Goal: Task Accomplishment & Management: Complete application form

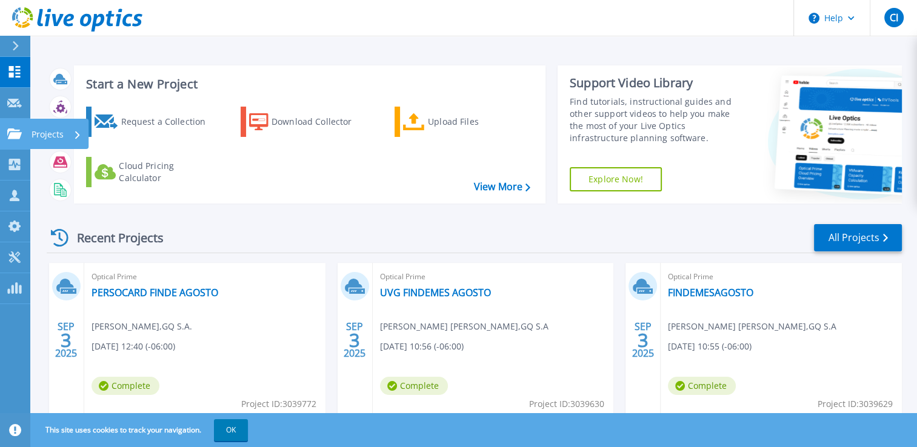
click at [14, 141] on link "Projects Projects" at bounding box center [15, 134] width 30 height 31
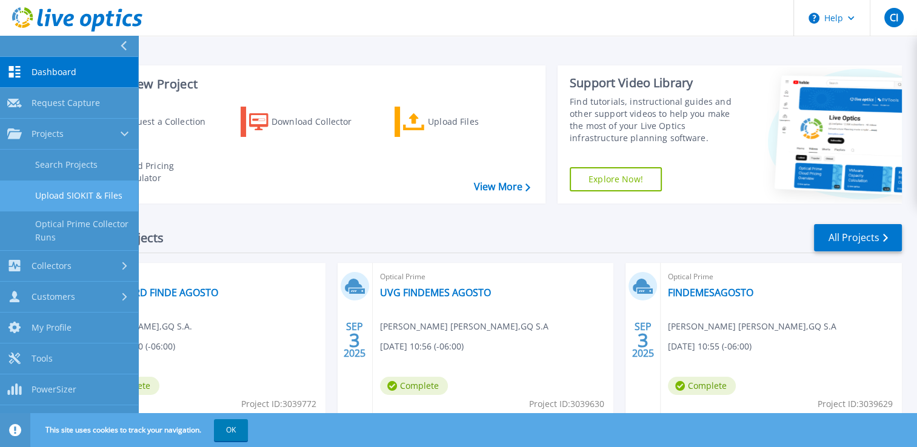
click at [81, 197] on link "Upload SIOKIT & Files" at bounding box center [69, 196] width 138 height 31
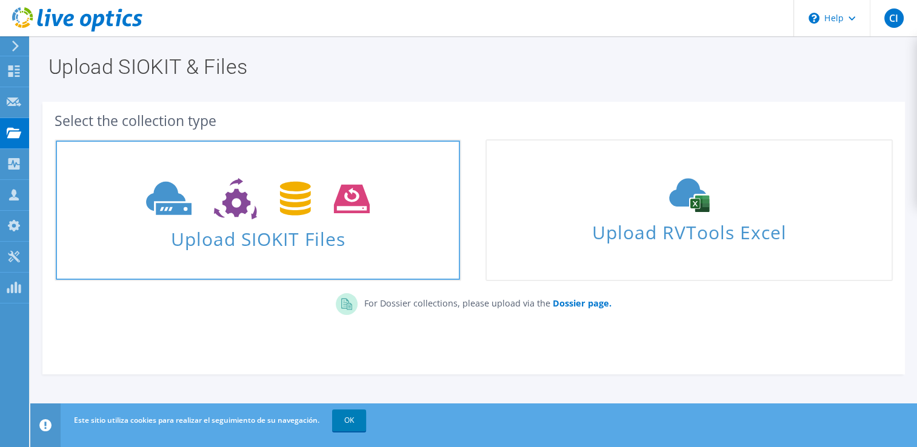
click at [412, 216] on span at bounding box center [258, 197] width 404 height 51
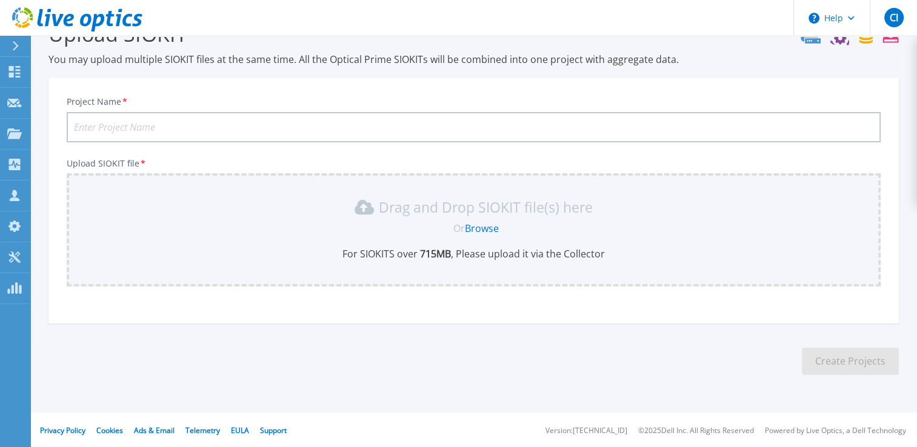
scroll to position [92, 0]
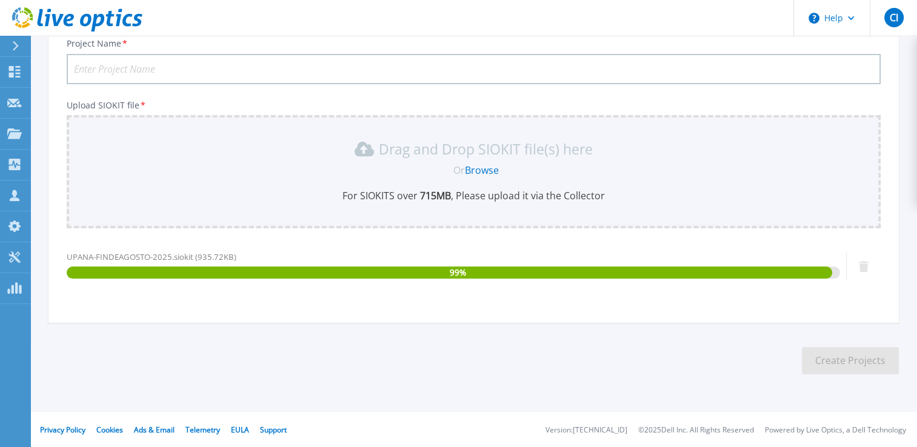
click at [139, 76] on input "Project Name *" at bounding box center [474, 69] width 814 height 30
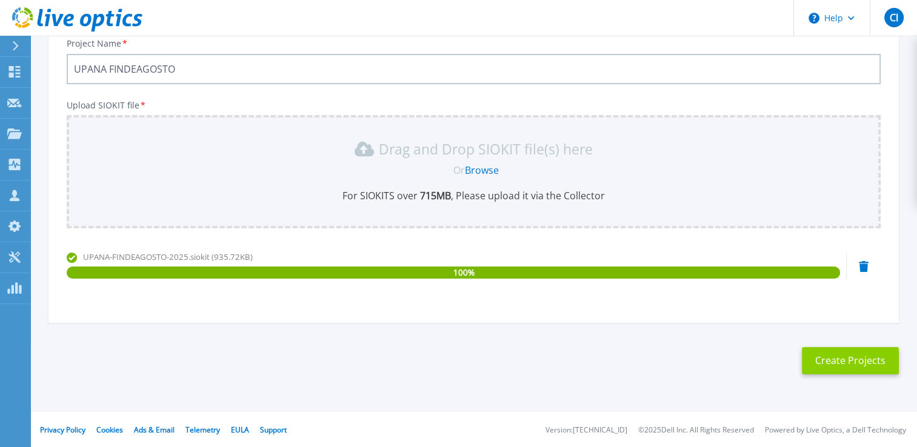
type input "UPANA FINDEAGOSTO"
click at [837, 358] on button "Create Projects" at bounding box center [850, 360] width 97 height 27
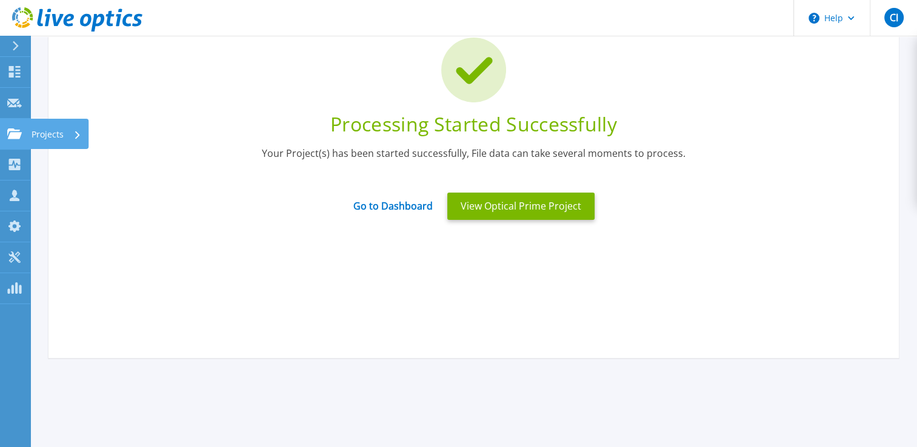
click at [18, 135] on icon at bounding box center [14, 134] width 15 height 10
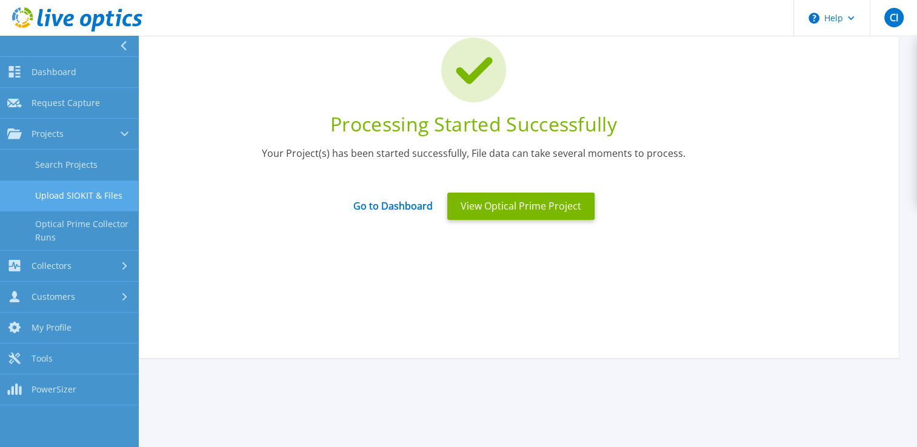
click at [52, 205] on link "Upload SIOKIT & Files" at bounding box center [69, 196] width 138 height 31
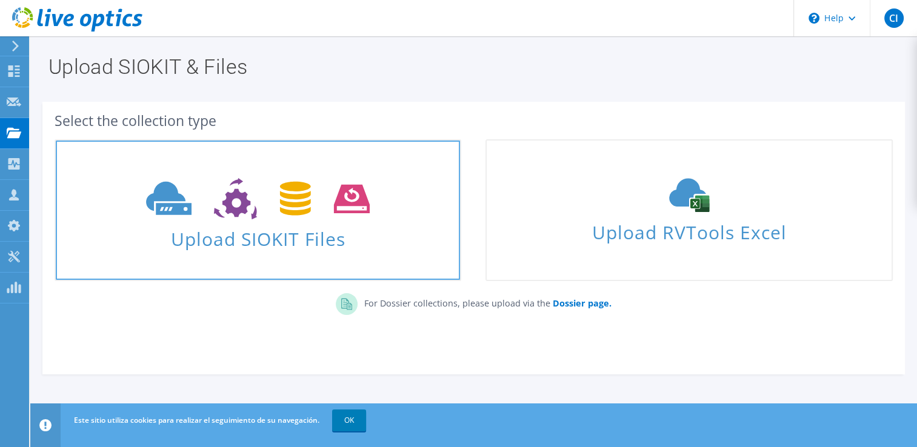
click at [424, 255] on link "Upload SIOKIT Files" at bounding box center [258, 210] width 407 height 142
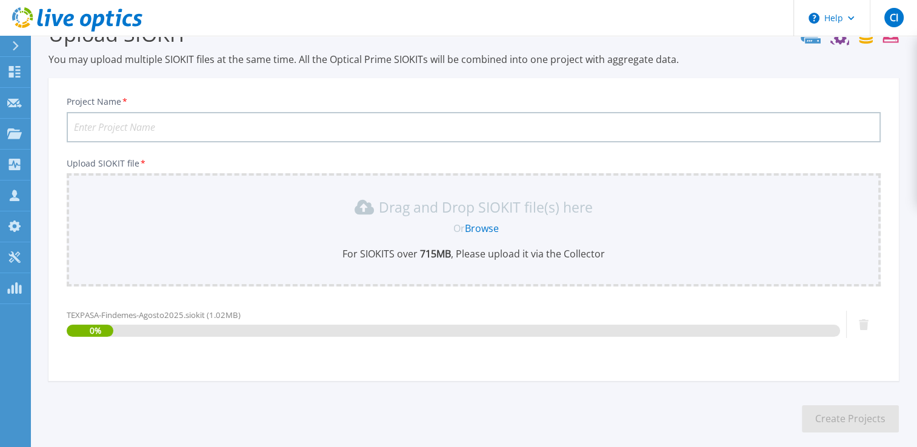
scroll to position [92, 0]
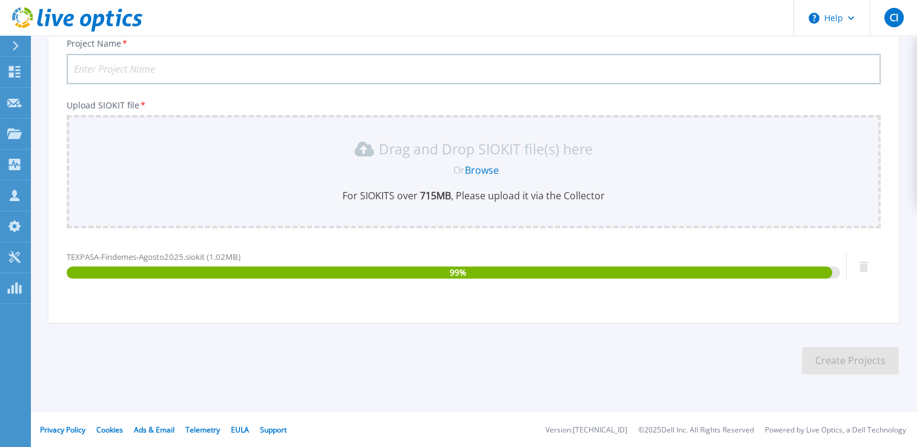
click at [169, 84] on div "Project Name * Upload SIOKIT file * Drag and Drop SIOKIT file(s) here Or Browse…" at bounding box center [473, 175] width 850 height 295
click at [206, 79] on input "Project Name *" at bounding box center [474, 69] width 814 height 30
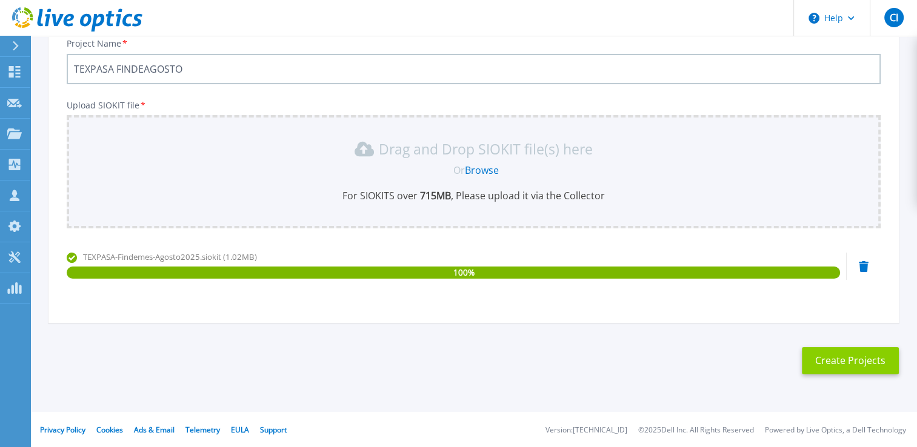
type input "TEXPASA FINDEAGOSTO"
click at [833, 353] on button "Create Projects" at bounding box center [850, 360] width 97 height 27
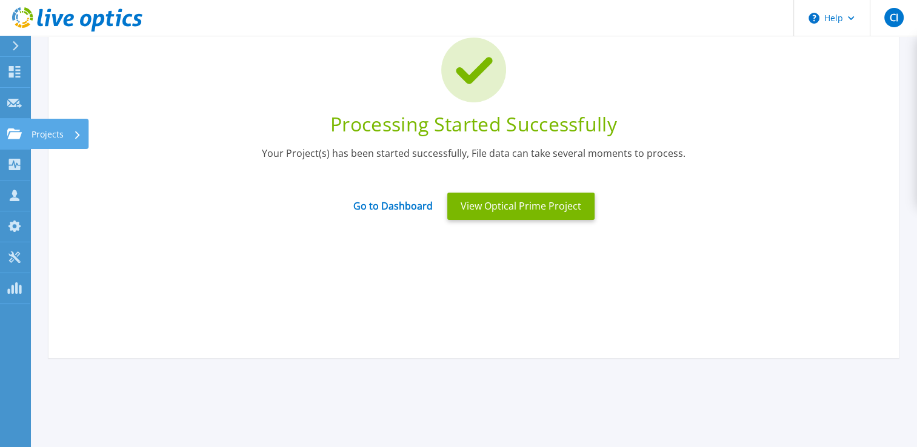
click at [15, 141] on link "Projects Projects" at bounding box center [15, 134] width 30 height 31
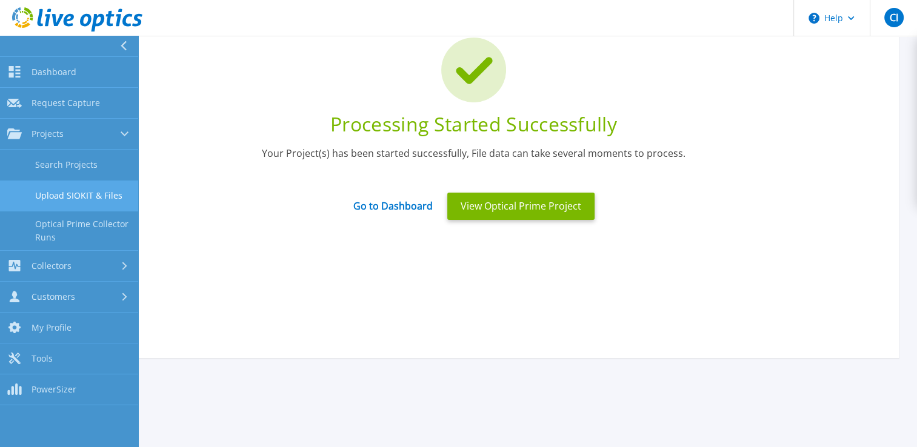
click at [39, 188] on link "Upload SIOKIT & Files" at bounding box center [69, 196] width 138 height 31
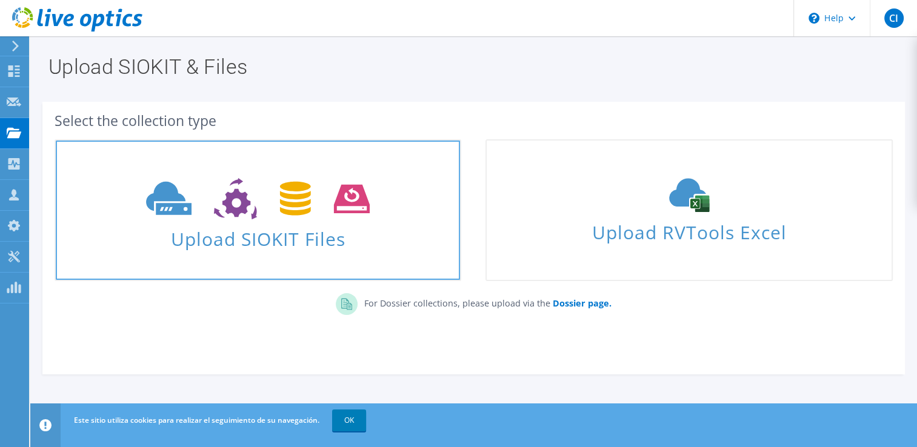
click at [339, 238] on span "Upload SIOKIT Files" at bounding box center [258, 235] width 404 height 26
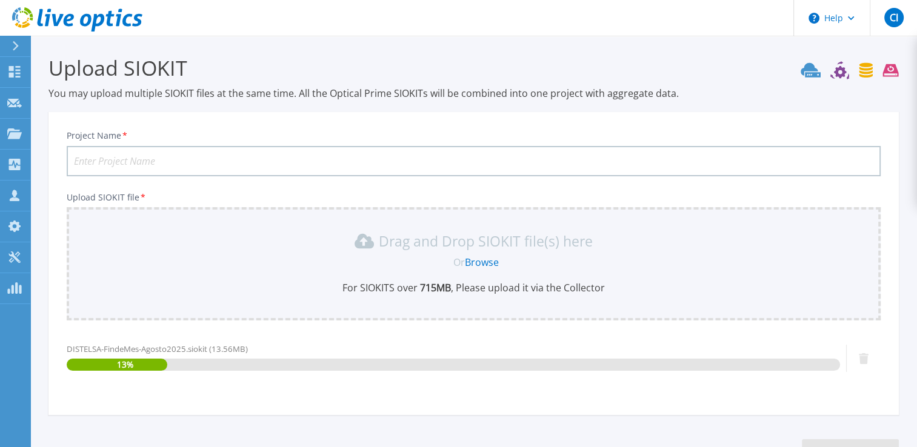
click at [221, 164] on input "Project Name *" at bounding box center [474, 161] width 814 height 30
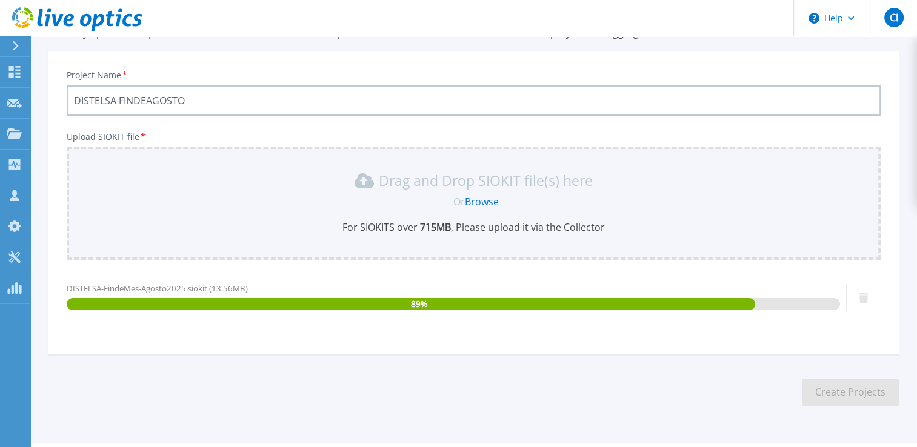
scroll to position [92, 0]
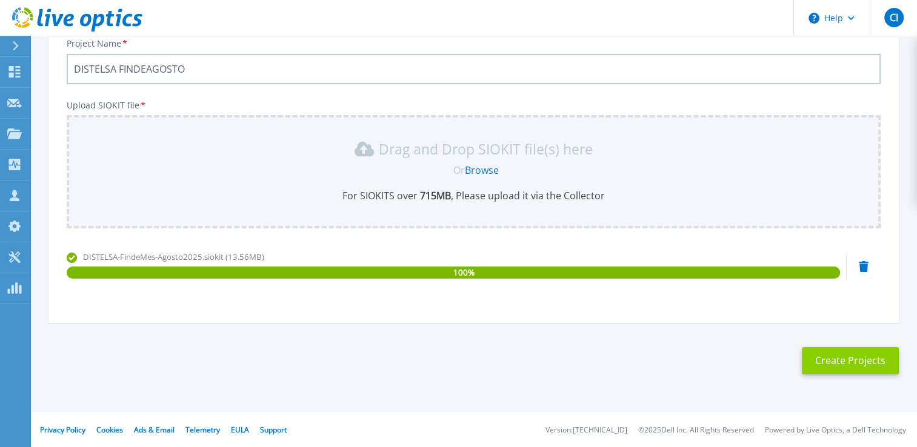
type input "DISTELSA FINDEAGOSTO"
click at [827, 364] on button "Create Projects" at bounding box center [850, 360] width 97 height 27
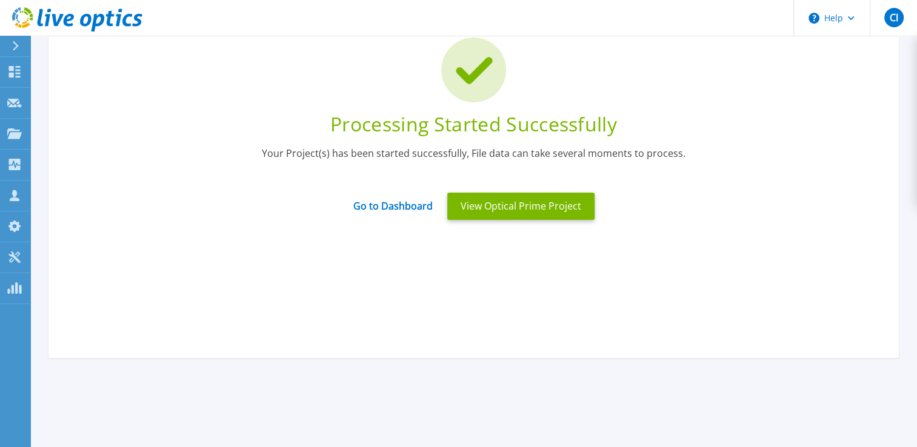
click at [372, 216] on div "Go to Dashboard" at bounding box center [393, 205] width 94 height 25
click at [377, 210] on link "Go to Dashboard" at bounding box center [392, 202] width 79 height 24
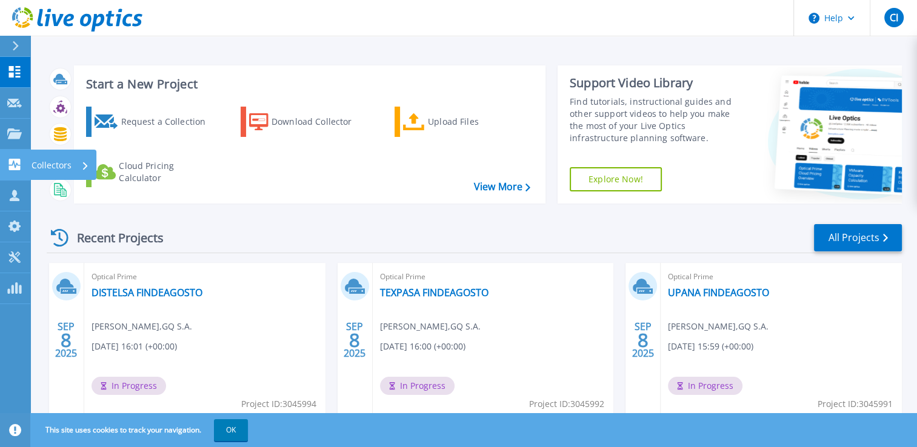
click at [14, 161] on icon at bounding box center [15, 165] width 12 height 12
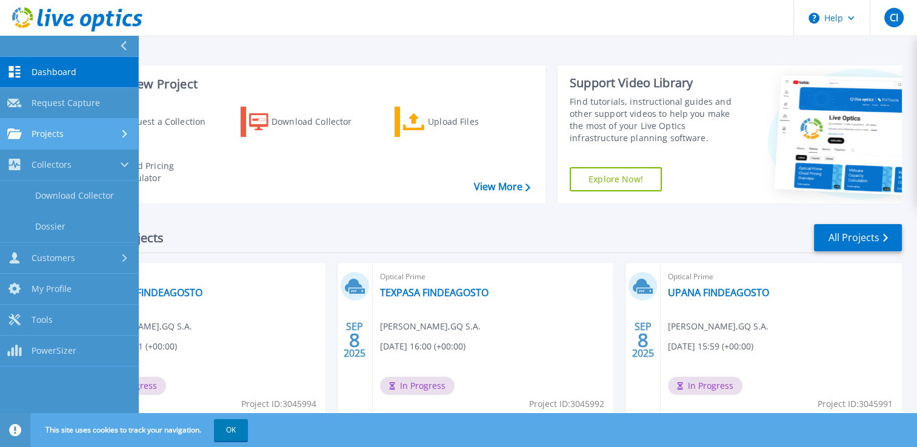
click at [81, 132] on div "Projects" at bounding box center [69, 134] width 124 height 11
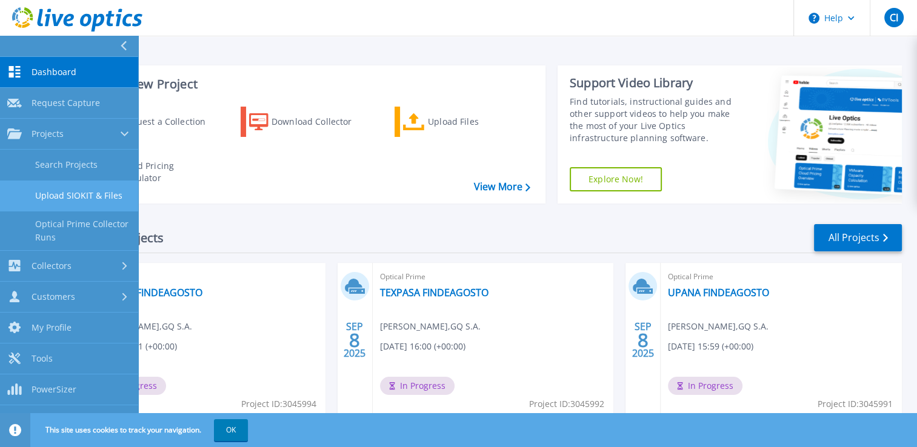
click at [75, 191] on link "Upload SIOKIT & Files" at bounding box center [69, 196] width 138 height 31
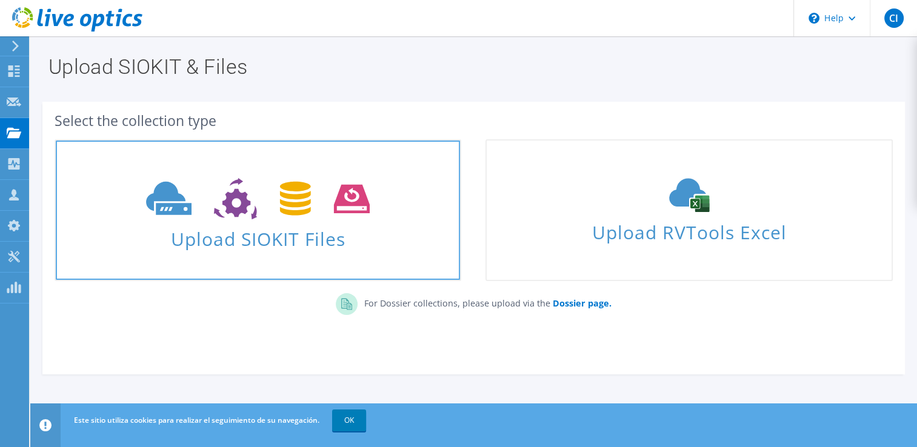
click at [421, 213] on span at bounding box center [258, 197] width 404 height 51
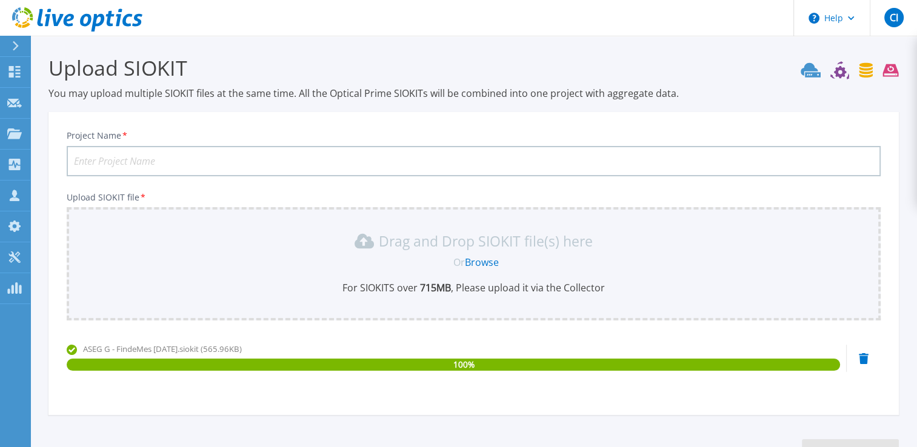
click at [211, 173] on input "Project Name *" at bounding box center [474, 161] width 814 height 30
click at [193, 164] on input "Project Name *" at bounding box center [474, 161] width 814 height 30
type input "ASEGURADORA FINDEAGOSTO"
click at [858, 439] on button "Create Projects" at bounding box center [850, 452] width 97 height 27
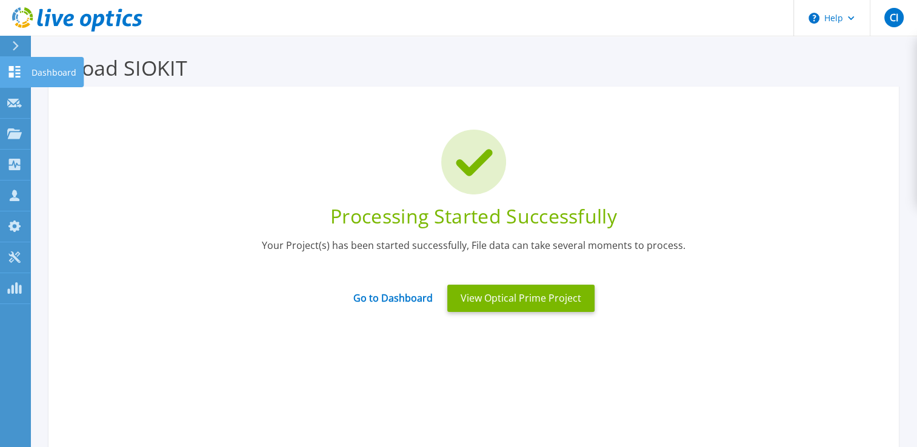
click at [11, 67] on icon at bounding box center [15, 72] width 12 height 12
